Goal: Transaction & Acquisition: Subscribe to service/newsletter

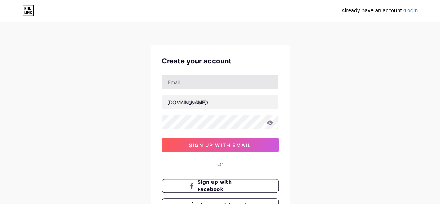
type input "[EMAIL_ADDRESS][DOMAIN_NAME]"
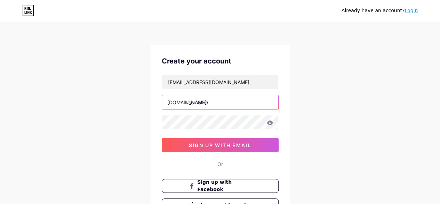
click at [213, 100] on input "text" at bounding box center [220, 102] width 116 height 14
type input "turkocaklari"
click at [270, 121] on icon at bounding box center [270, 122] width 6 height 5
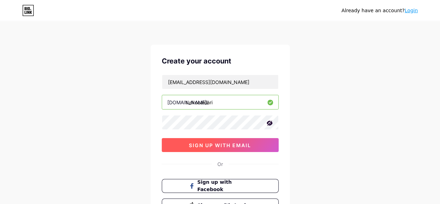
click at [253, 144] on button "sign up with email" at bounding box center [220, 145] width 117 height 14
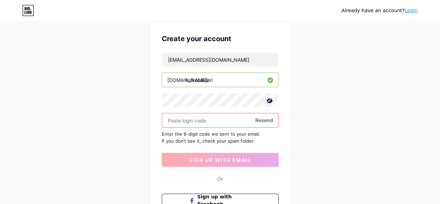
scroll to position [23, 0]
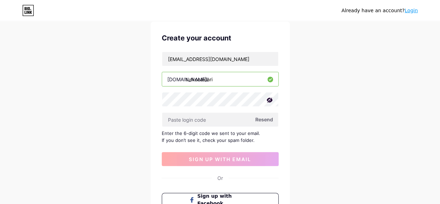
click at [261, 120] on span "Resend" at bounding box center [265, 119] width 18 height 7
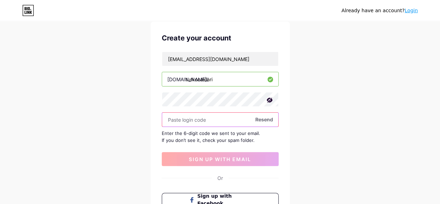
click at [203, 119] on input "text" at bounding box center [220, 119] width 116 height 14
paste input "543982"
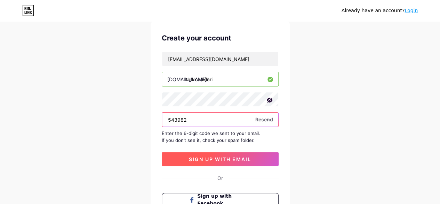
type input "543982"
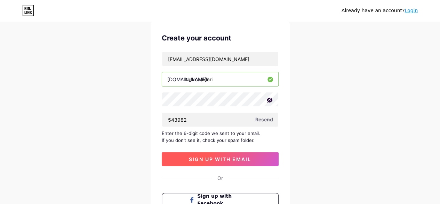
click at [222, 154] on button "sign up with email" at bounding box center [220, 159] width 117 height 14
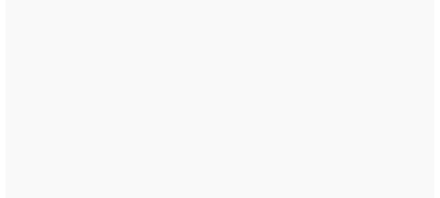
scroll to position [0, 0]
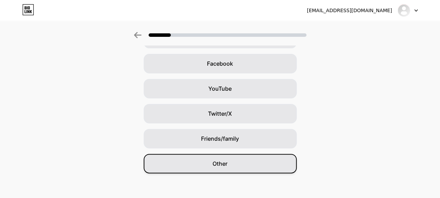
scroll to position [102, 0]
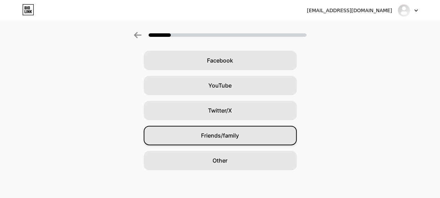
click at [218, 131] on div "Friends/family" at bounding box center [220, 135] width 153 height 19
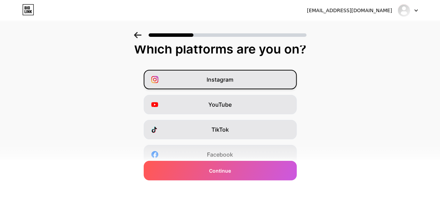
scroll to position [11, 0]
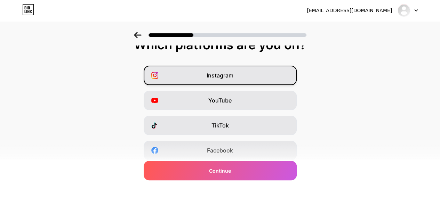
click at [276, 80] on div "Instagram" at bounding box center [220, 75] width 153 height 19
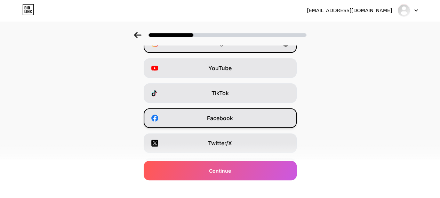
scroll to position [46, 0]
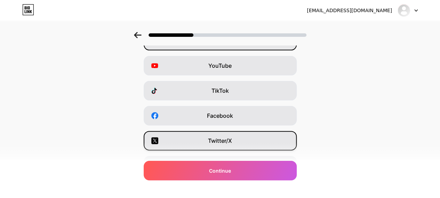
click at [247, 148] on div "Twitter/X" at bounding box center [220, 140] width 153 height 19
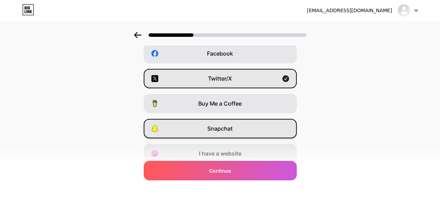
scroll to position [136, 0]
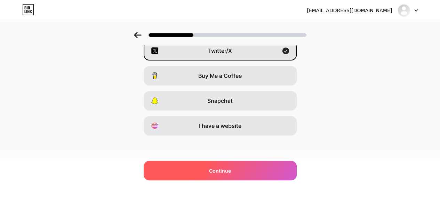
click at [227, 173] on span "Continue" at bounding box center [220, 170] width 22 height 7
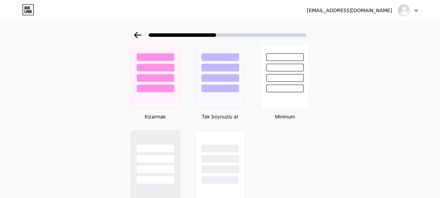
scroll to position [631, 0]
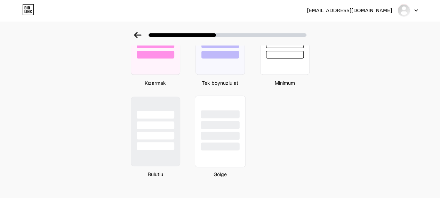
click at [226, 132] on div at bounding box center [220, 136] width 39 height 8
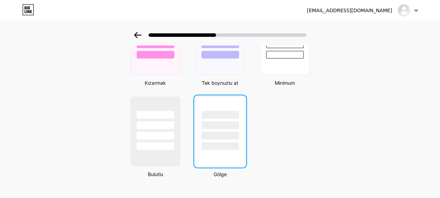
scroll to position [0, 0]
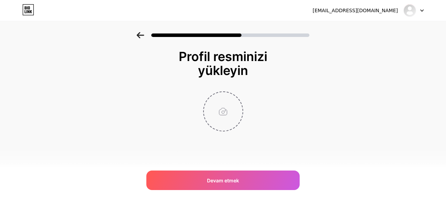
click at [219, 107] on input "file" at bounding box center [223, 111] width 39 height 39
type input "C:\fakepath\to logo.png"
click at [219, 116] on img at bounding box center [223, 111] width 40 height 40
drag, startPoint x: 219, startPoint y: 116, endPoint x: 220, endPoint y: 122, distance: 5.8
click at [219, 118] on img at bounding box center [223, 111] width 40 height 40
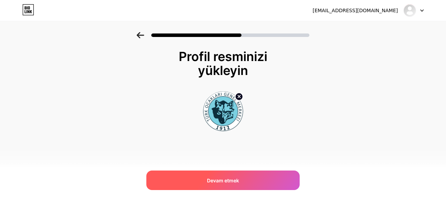
click at [245, 180] on div "Devam etmek" at bounding box center [222, 179] width 153 height 19
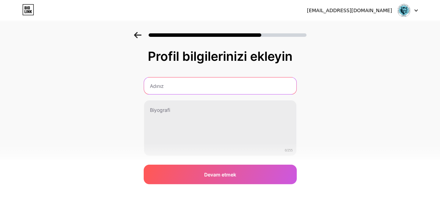
click at [201, 86] on input "text" at bounding box center [220, 86] width 152 height 17
type input "Türk Ocakları Genel Merkezi"
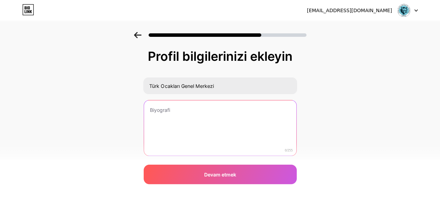
click at [214, 109] on textarea at bounding box center [220, 129] width 152 height 56
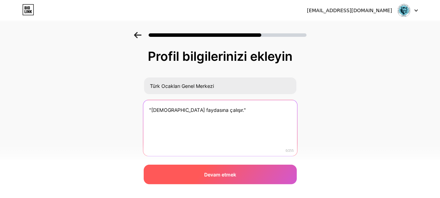
type textarea ""[DEMOGRAPHIC_DATA] faydasına çalışır.""
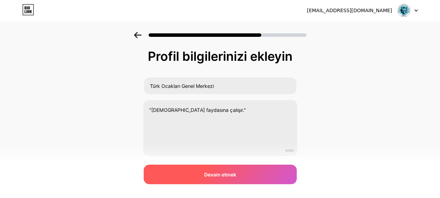
click at [248, 179] on div "Devam etmek" at bounding box center [220, 174] width 153 height 19
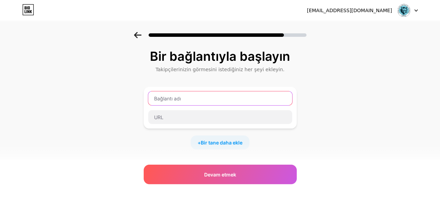
click at [210, 99] on input "text" at bounding box center [220, 99] width 144 height 14
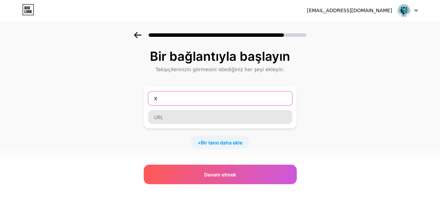
type input "X"
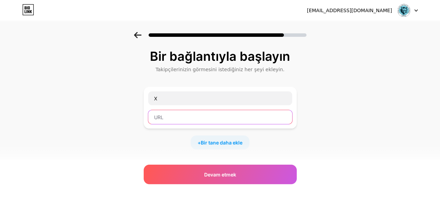
click at [228, 119] on input "text" at bounding box center [220, 117] width 144 height 14
paste input "[URL][DOMAIN_NAME]"
type input "[URL][DOMAIN_NAME]"
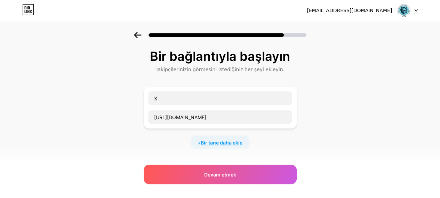
click at [222, 140] on font "Bir tane daha ekle" at bounding box center [222, 143] width 42 height 6
click at [181, 146] on input "text" at bounding box center [220, 147] width 144 height 14
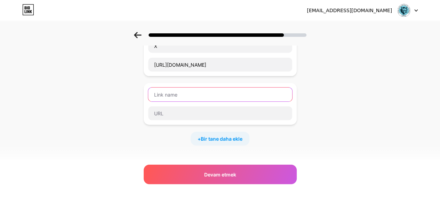
scroll to position [58, 0]
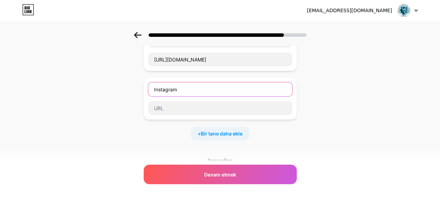
type input "Instagram"
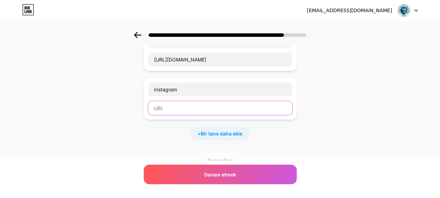
click at [197, 106] on input "text" at bounding box center [220, 108] width 144 height 14
paste input "[URL][DOMAIN_NAME]"
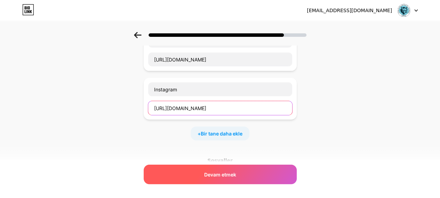
type input "[URL][DOMAIN_NAME]"
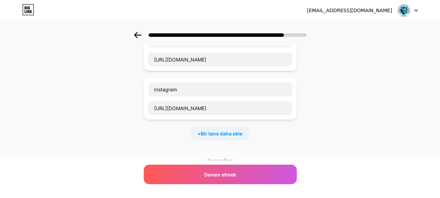
click at [231, 128] on div "+ Bir tane daha ekle" at bounding box center [220, 134] width 59 height 14
click at [219, 140] on input "text" at bounding box center [220, 138] width 144 height 14
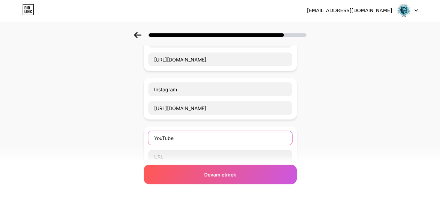
type input "YouTube"
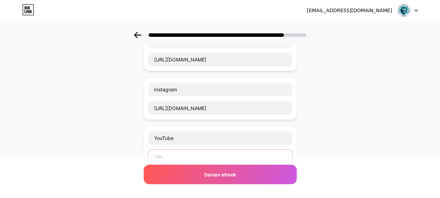
click at [200, 159] on input "text" at bounding box center [220, 157] width 144 height 14
paste input "[URL][DOMAIN_NAME]"
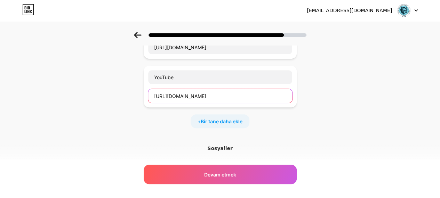
scroll to position [127, 0]
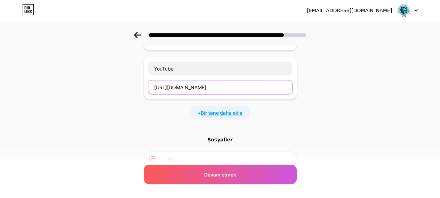
type input "[URL][DOMAIN_NAME]"
click at [224, 111] on font "Bir tane daha ekle" at bounding box center [222, 113] width 42 height 6
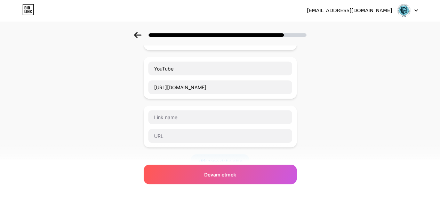
click at [240, 124] on div at bounding box center [220, 126] width 145 height 33
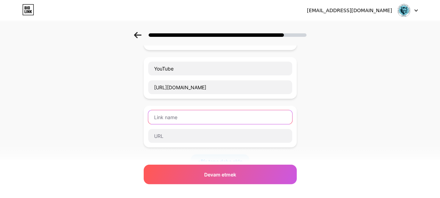
click at [236, 119] on input "text" at bounding box center [220, 117] width 144 height 14
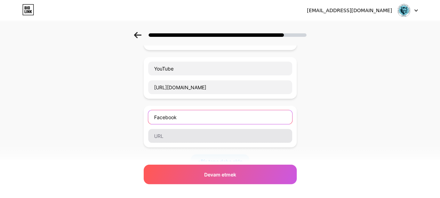
type input "Facebook"
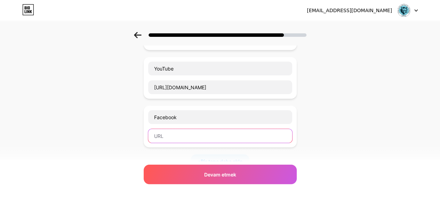
click at [193, 134] on input "text" at bounding box center [220, 136] width 144 height 14
paste input "[URL][DOMAIN_NAME]"
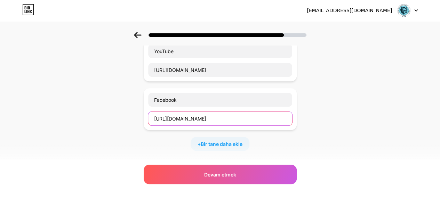
scroll to position [186, 0]
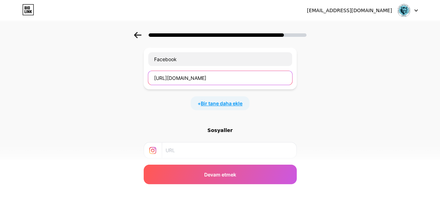
type input "[URL][DOMAIN_NAME]"
click at [226, 104] on span "Bir tane daha ekle" at bounding box center [222, 103] width 42 height 7
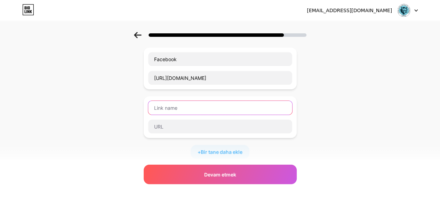
click at [187, 104] on input "text" at bounding box center [220, 108] width 144 height 14
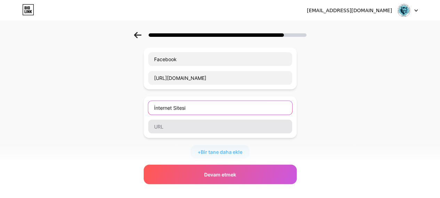
type input "İnternet Sitesi"
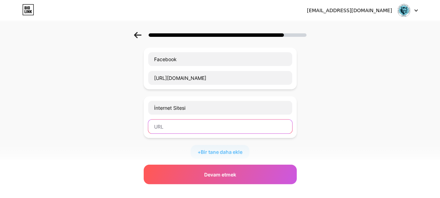
click at [202, 125] on input "text" at bounding box center [220, 127] width 144 height 14
paste input "[URL][DOMAIN_NAME]"
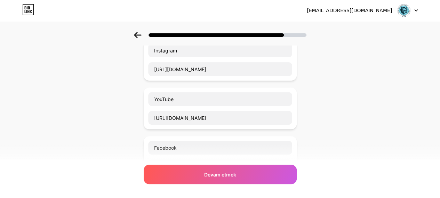
scroll to position [66, 0]
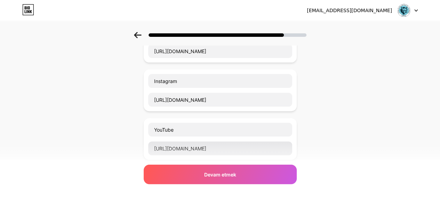
type input "[URL][DOMAIN_NAME]"
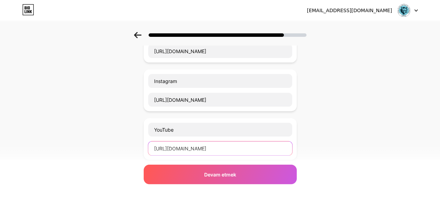
drag, startPoint x: 258, startPoint y: 151, endPoint x: 147, endPoint y: 148, distance: 111.1
click at [147, 148] on div "YouTube [URL][DOMAIN_NAME]" at bounding box center [220, 139] width 153 height 42
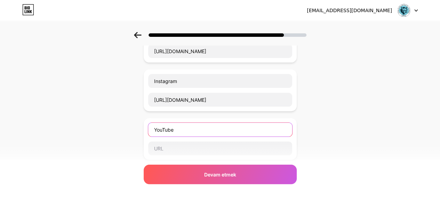
drag, startPoint x: 190, startPoint y: 132, endPoint x: 137, endPoint y: 130, distance: 53.0
click at [137, 130] on div "Bir bağlantıyla başlayın Takipçilerinizin görmesini istediğiniz her şeyi ekleyi…" at bounding box center [220, 186] width 440 height 440
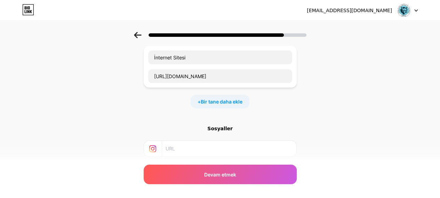
scroll to position [298, 0]
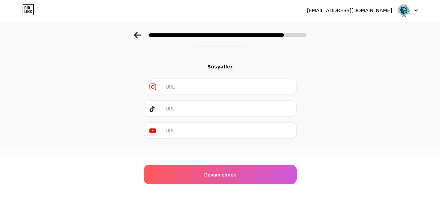
click at [183, 129] on input "text" at bounding box center [229, 131] width 126 height 16
paste input "[URL][DOMAIN_NAME]"
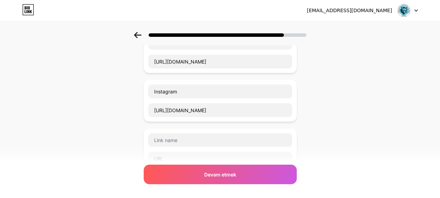
scroll to position [19, 0]
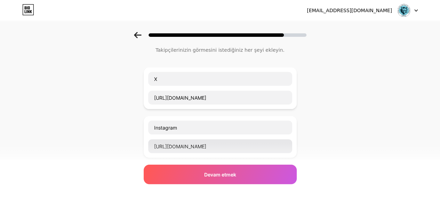
type input "[URL][DOMAIN_NAME]"
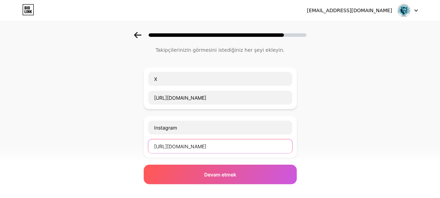
drag, startPoint x: 256, startPoint y: 147, endPoint x: 147, endPoint y: 148, distance: 108.6
click at [147, 148] on div "Instagram [URL][DOMAIN_NAME]" at bounding box center [220, 137] width 153 height 42
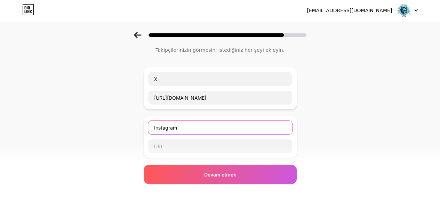
drag, startPoint x: 181, startPoint y: 126, endPoint x: 127, endPoint y: 128, distance: 54.3
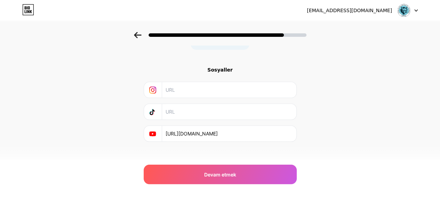
scroll to position [298, 0]
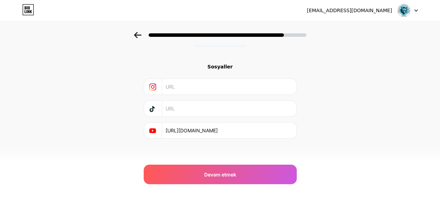
click at [186, 83] on input "text" at bounding box center [229, 87] width 126 height 16
paste input "[URL][DOMAIN_NAME]"
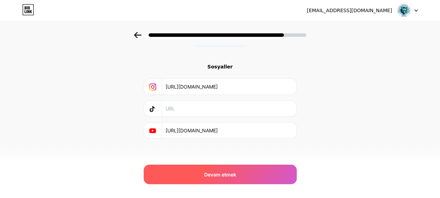
type input "[URL][DOMAIN_NAME]"
click at [234, 181] on div "Devam etmek" at bounding box center [220, 174] width 153 height 19
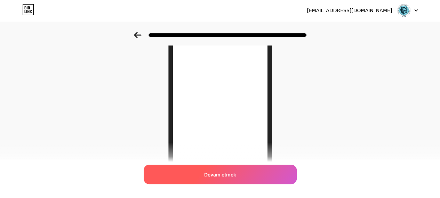
scroll to position [82, 0]
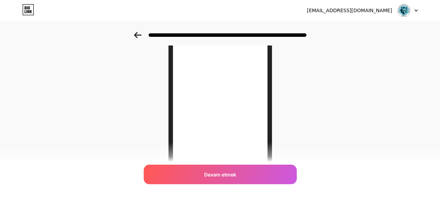
click at [141, 36] on icon at bounding box center [137, 35] width 7 height 6
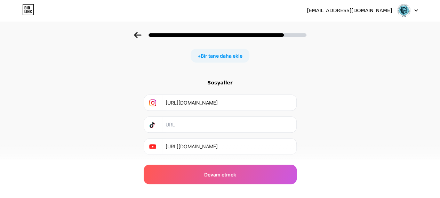
scroll to position [202, 0]
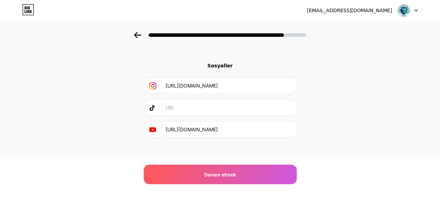
click at [222, 63] on font "Sosyaller" at bounding box center [219, 66] width 25 height 6
click at [220, 140] on div "Bir bağlantıyla başlayın Takipçilerinizin görmesini istediğiniz her şeyi ekleyi…" at bounding box center [220, 10] width 153 height 325
click at [224, 138] on div "Bir bağlantıyla başlayın Takipçilerinizin görmesini istediğiniz her şeyi ekleyi…" at bounding box center [220, 10] width 153 height 325
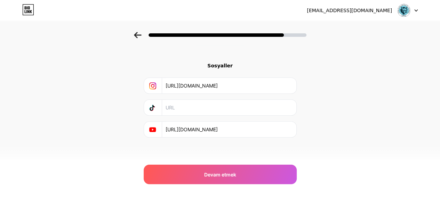
scroll to position [202, 5]
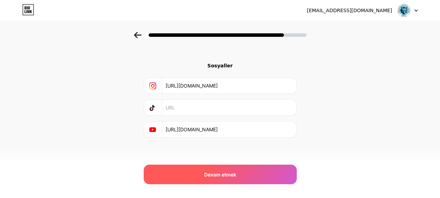
click at [239, 180] on div "Devam etmek" at bounding box center [220, 174] width 153 height 19
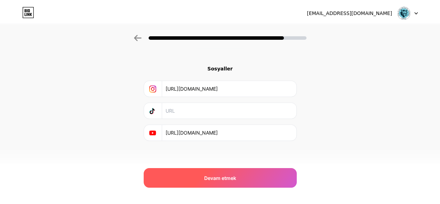
scroll to position [0, 0]
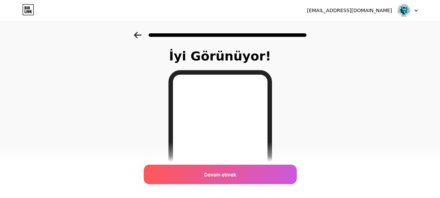
click at [239, 180] on div "Devam etmek" at bounding box center [220, 174] width 153 height 19
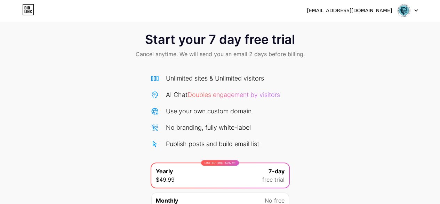
scroll to position [3, 0]
